Goal: Find contact information: Find contact information

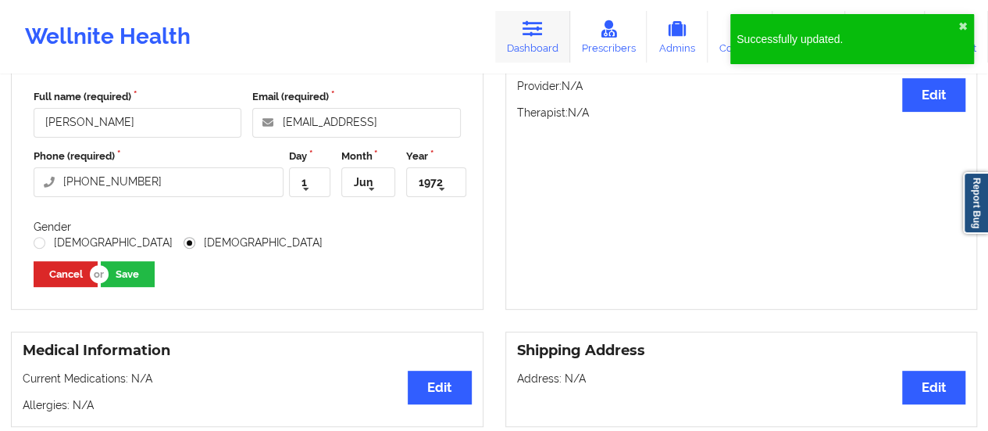
click at [553, 41] on link "Dashboard" at bounding box center [532, 37] width 75 height 52
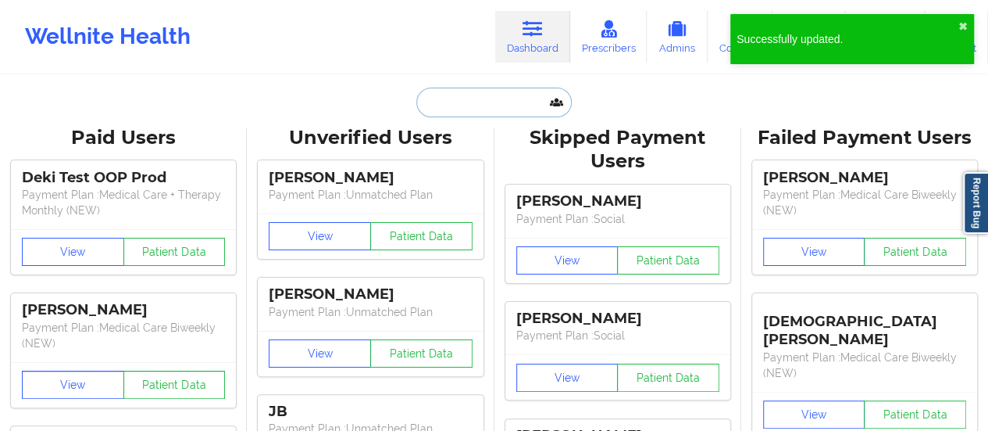
click at [456, 99] on input "text" at bounding box center [493, 103] width 155 height 30
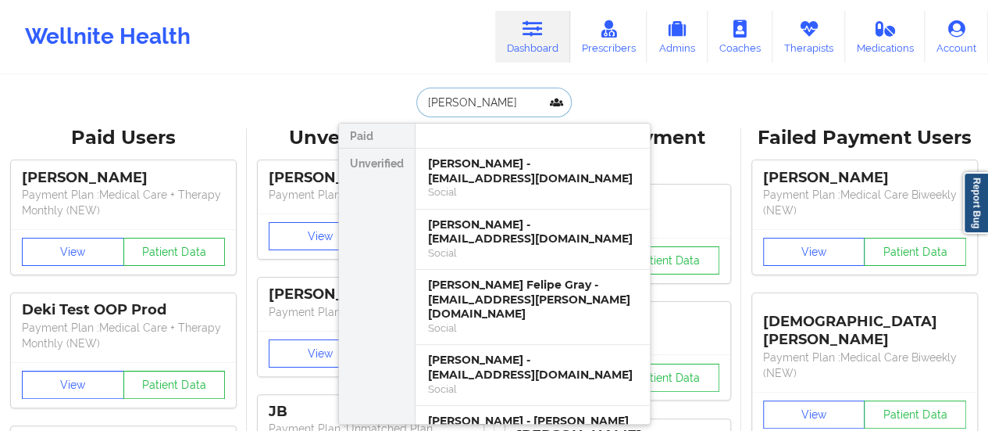
type input "[PERSON_NAME]"
click at [534, 178] on div "[PERSON_NAME] - [EMAIL_ADDRESS][DOMAIN_NAME]" at bounding box center [532, 170] width 209 height 29
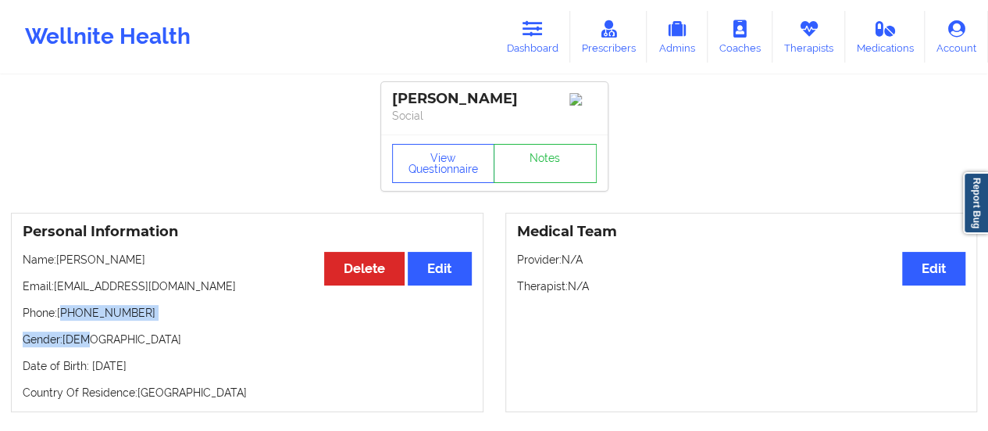
drag, startPoint x: 135, startPoint y: 327, endPoint x: 63, endPoint y: 318, distance: 73.2
click at [63, 318] on div "Personal Information Edit Delete Name: [PERSON_NAME] Email: [EMAIL_ADDRESS][DOM…" at bounding box center [247, 312] width 473 height 199
click at [63, 318] on p "Phone: [PHONE_NUMBER]" at bounding box center [247, 313] width 449 height 16
drag, startPoint x: 61, startPoint y: 317, endPoint x: 155, endPoint y: 323, distance: 93.9
click at [155, 320] on p "Phone: [PHONE_NUMBER]" at bounding box center [247, 313] width 449 height 16
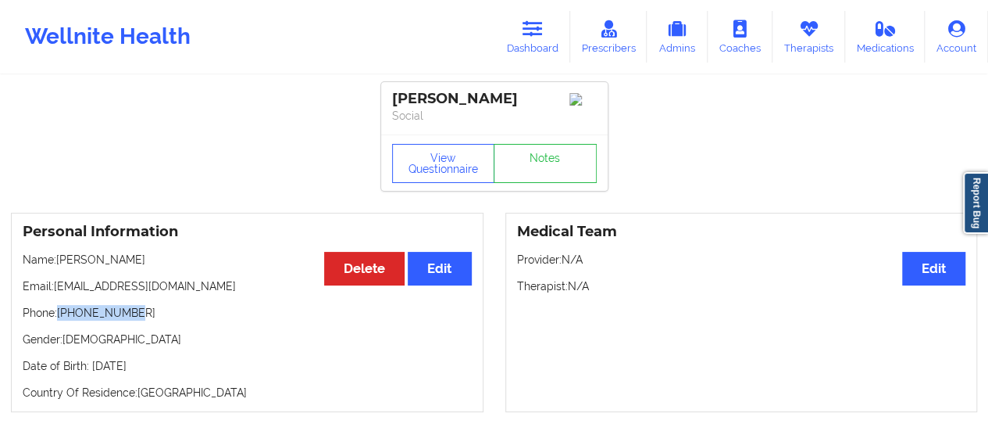
copy p "[PHONE_NUMBER]"
drag, startPoint x: 196, startPoint y: 292, endPoint x: 55, endPoint y: 292, distance: 141.4
click at [55, 292] on p "Email: [EMAIL_ADDRESS][DOMAIN_NAME]" at bounding box center [247, 286] width 449 height 16
copy p "[EMAIL_ADDRESS][DOMAIN_NAME]"
drag, startPoint x: 138, startPoint y: 319, endPoint x: 59, endPoint y: 319, distance: 78.1
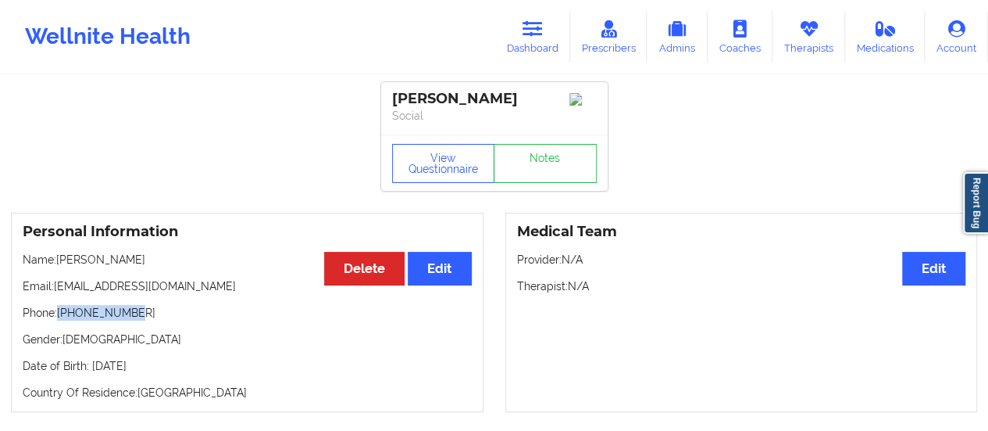
click at [59, 319] on p "Phone: [PHONE_NUMBER]" at bounding box center [247, 313] width 449 height 16
copy p "[PHONE_NUMBER]"
